Goal: Task Accomplishment & Management: Manage account settings

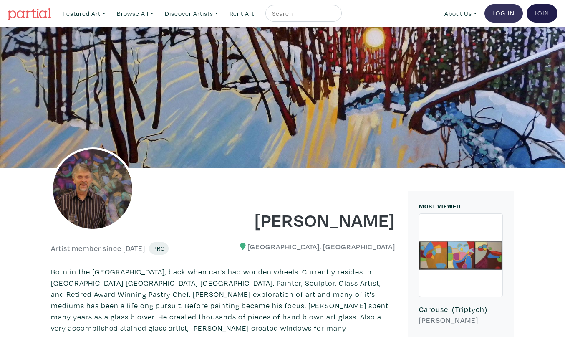
click at [507, 15] on link "Log In" at bounding box center [504, 13] width 38 height 18
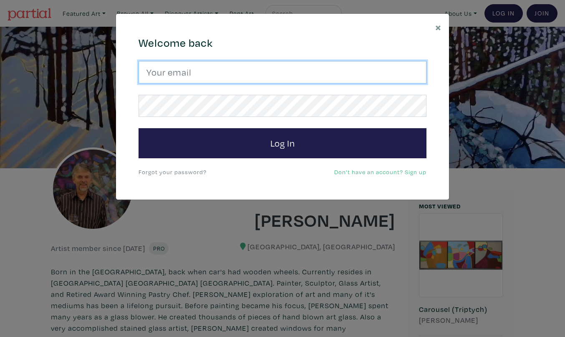
type input "gordsellen@gmail.com"
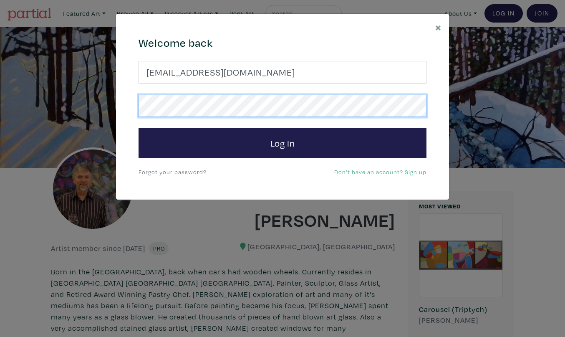
click at [283, 143] on button "Log In" at bounding box center [283, 143] width 288 height 30
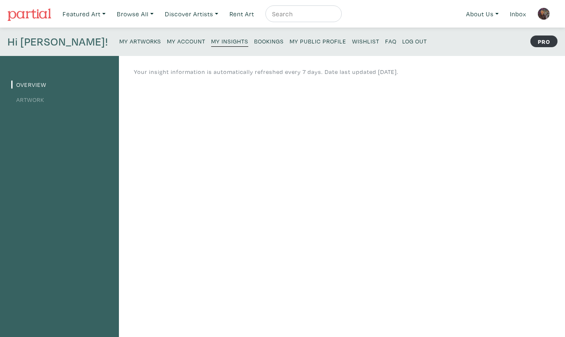
scroll to position [4, 0]
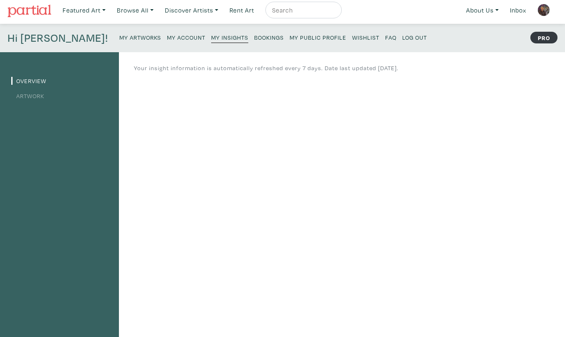
click at [40, 94] on link "Artwork" at bounding box center [27, 96] width 33 height 8
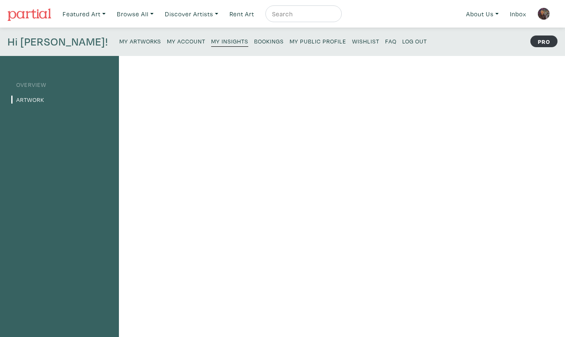
scroll to position [5, 0]
